Goal: Information Seeking & Learning: Check status

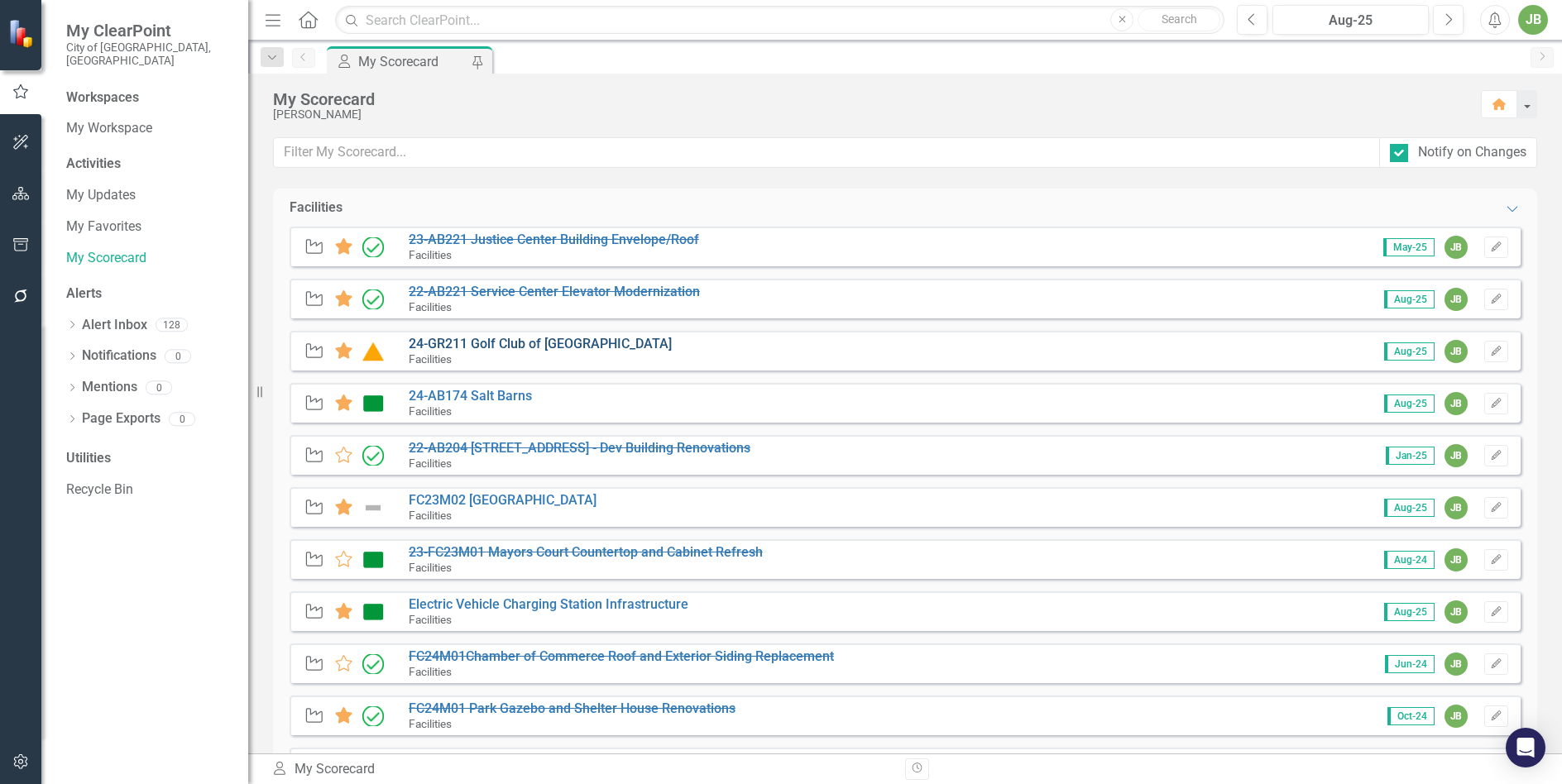
click at [523, 343] on link "24-GR211 Golf Club of [GEOGRAPHIC_DATA]" at bounding box center [540, 343] width 263 height 16
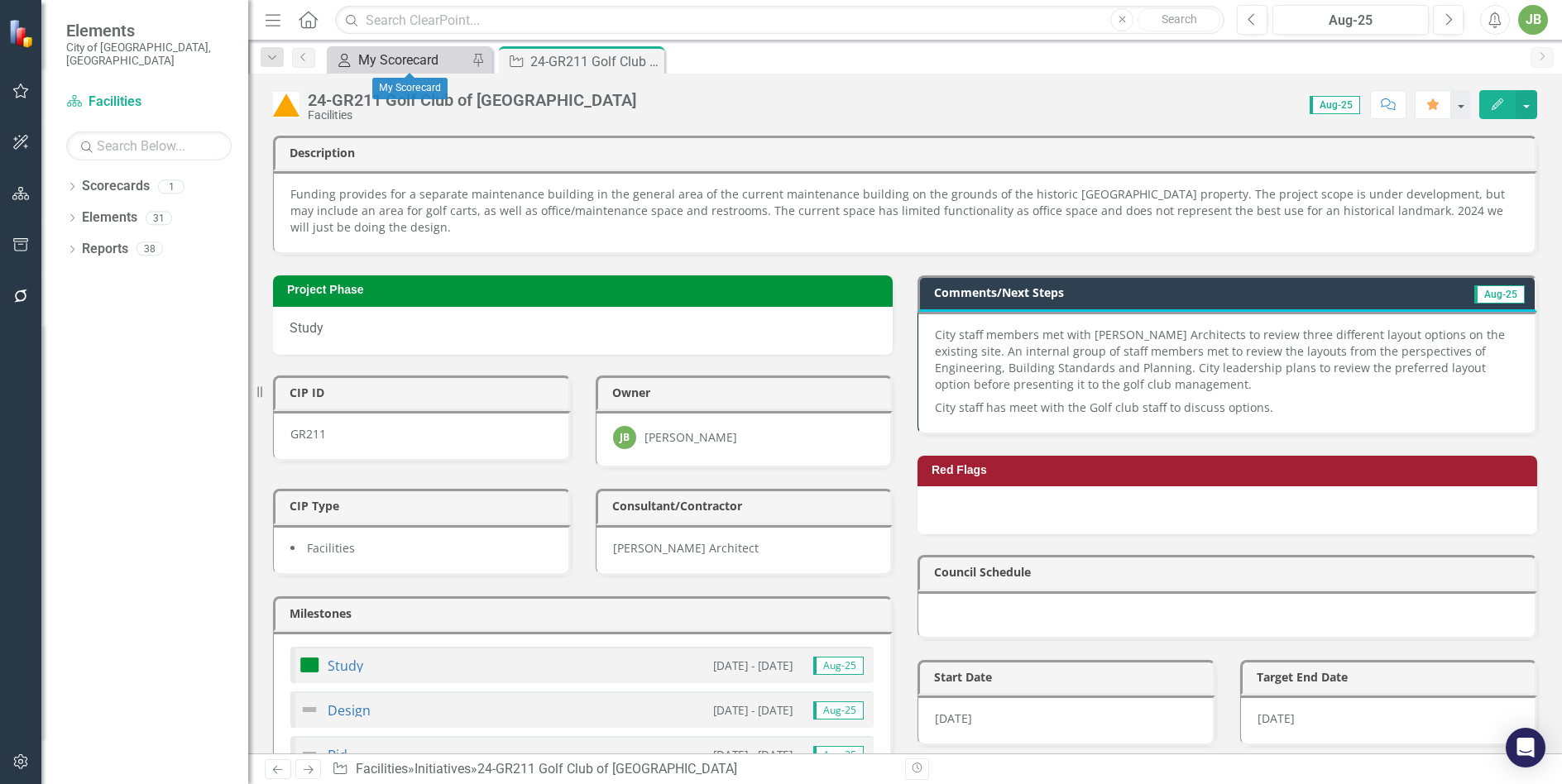
click at [382, 65] on div "My Scorecard" at bounding box center [413, 60] width 109 height 21
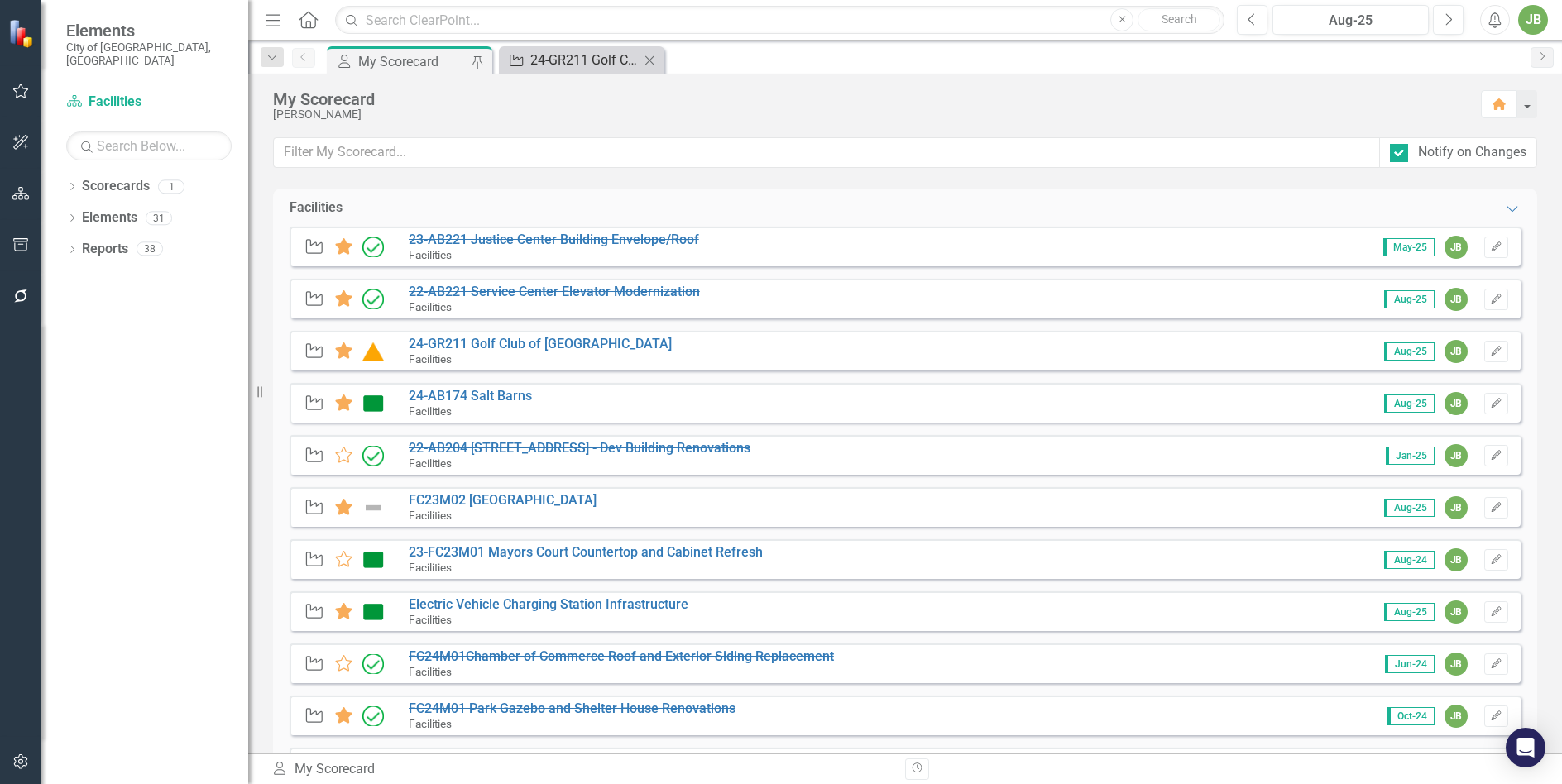
click at [552, 64] on div "24-GR211 Golf Club of [GEOGRAPHIC_DATA]" at bounding box center [585, 60] width 109 height 21
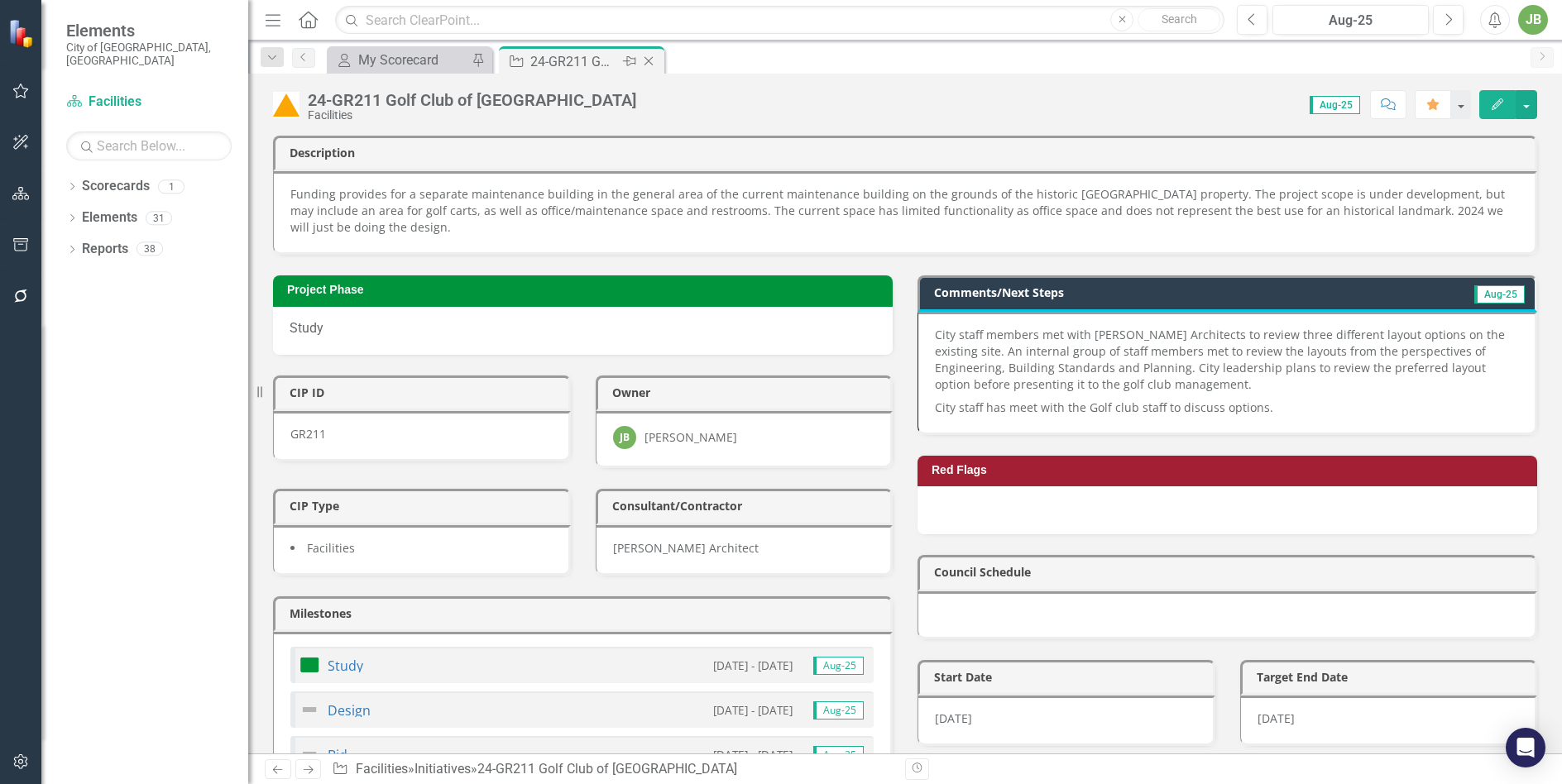
click at [648, 65] on icon "Close" at bounding box center [648, 61] width 17 height 13
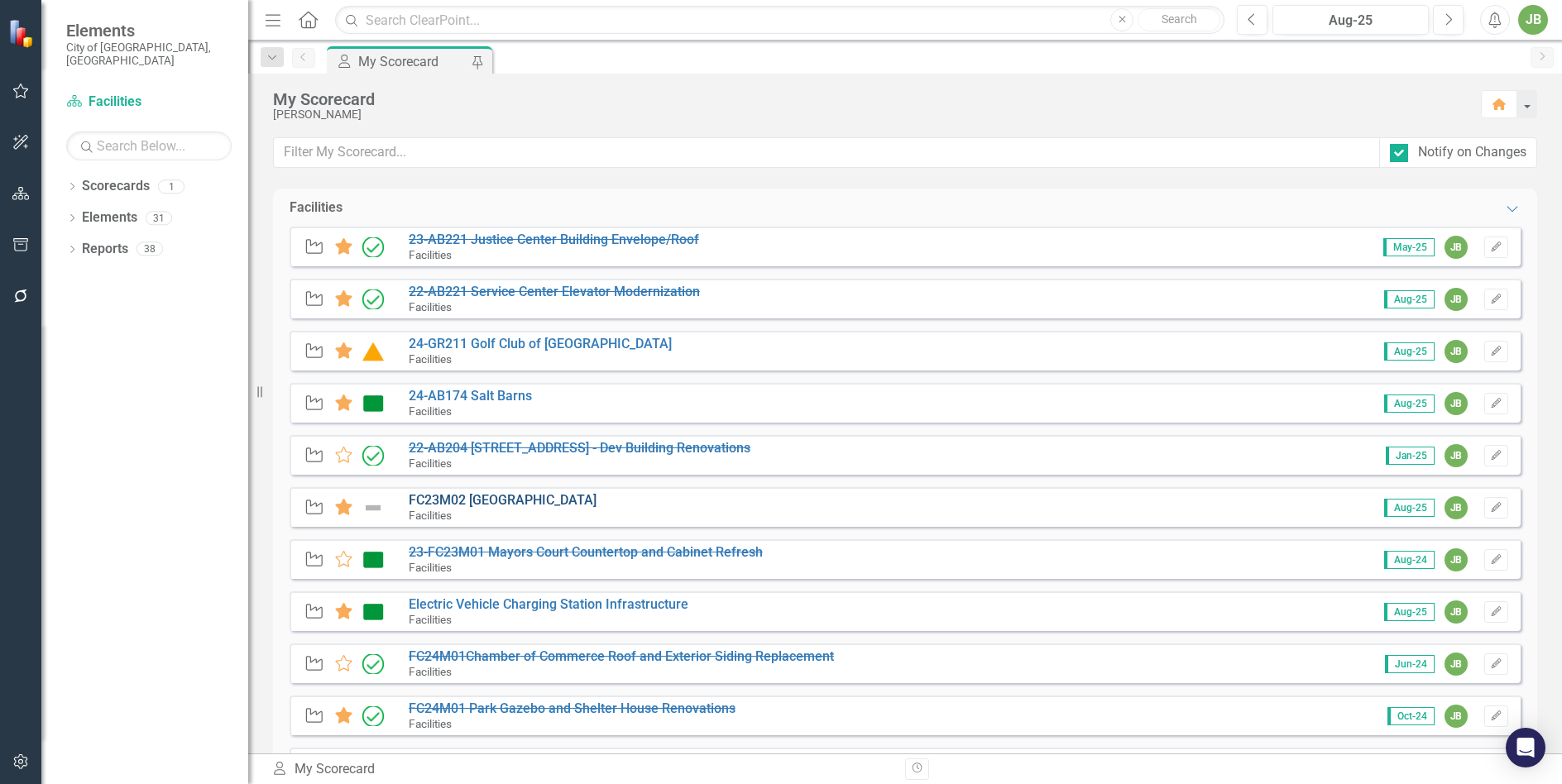
click at [528, 496] on link "FC23M02 [GEOGRAPHIC_DATA]" at bounding box center [502, 500] width 188 height 16
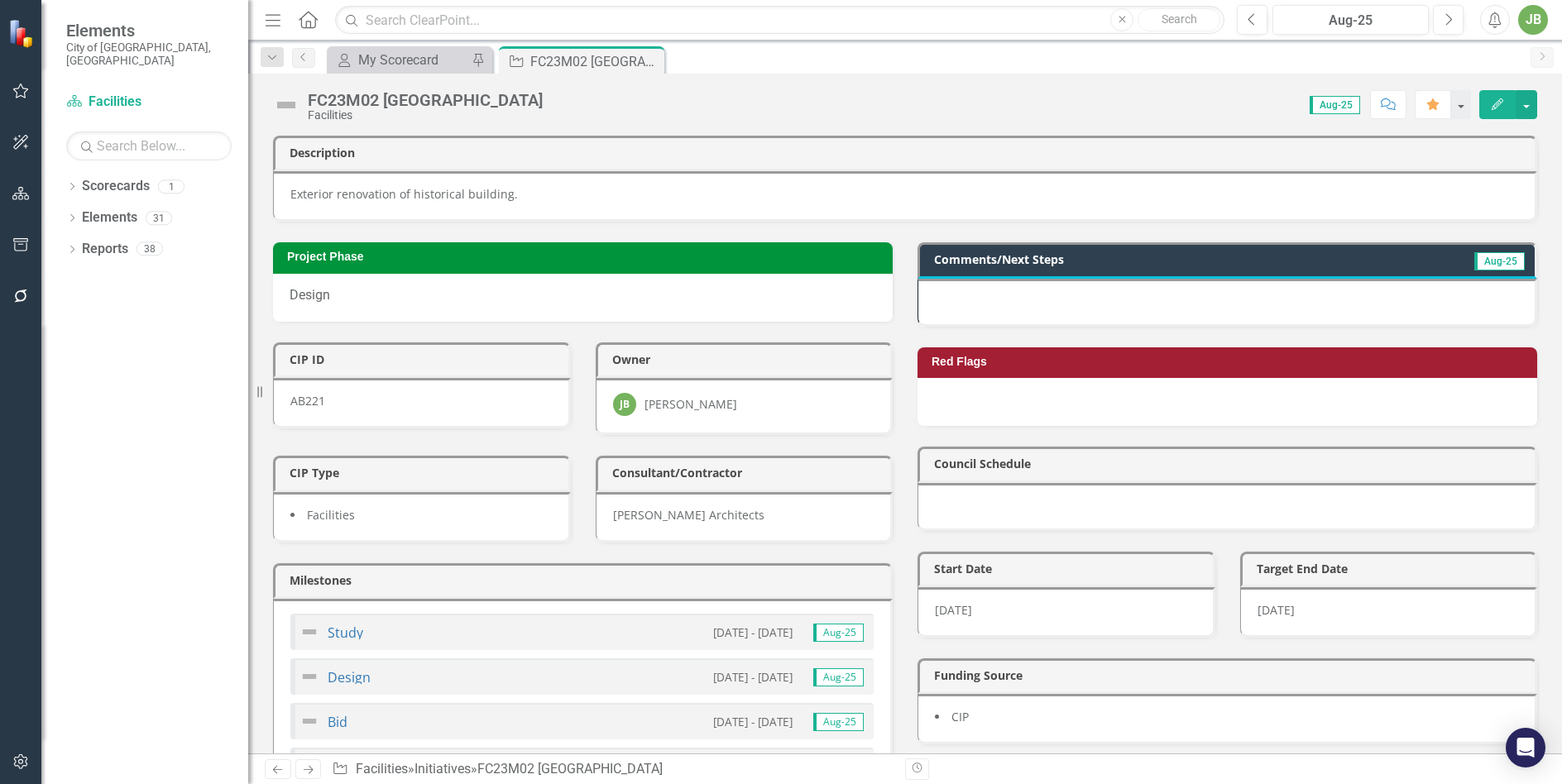
click at [1156, 315] on div at bounding box center [1228, 302] width 620 height 48
click at [1256, 23] on icon "Previous" at bounding box center [1252, 20] width 9 height 15
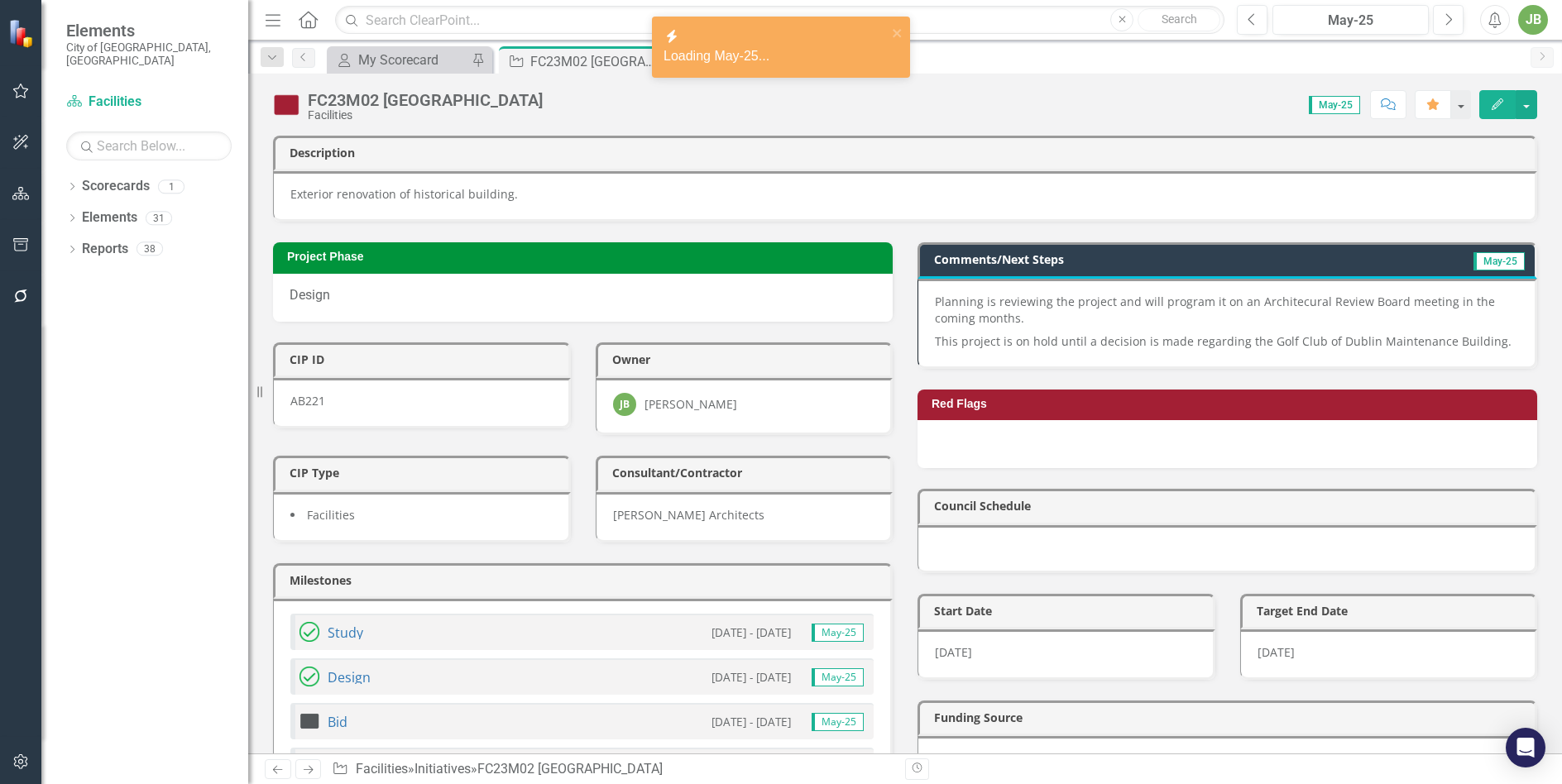
click at [1462, 332] on p "This project is on hold until a decision is made regarding the Golf Club of Dub…" at bounding box center [1227, 340] width 584 height 20
